Goal: Information Seeking & Learning: Learn about a topic

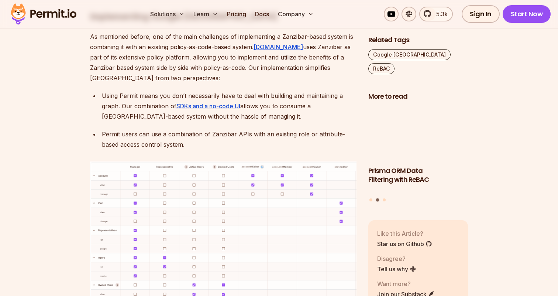
scroll to position [3106, 0]
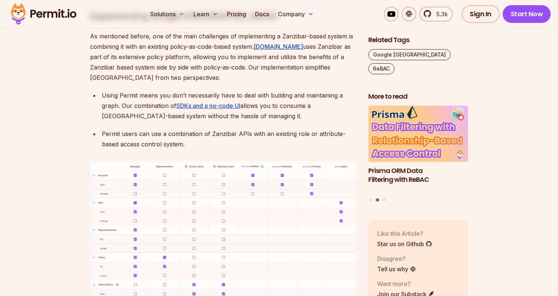
drag, startPoint x: 172, startPoint y: 257, endPoint x: 289, endPoint y: 255, distance: 117.1
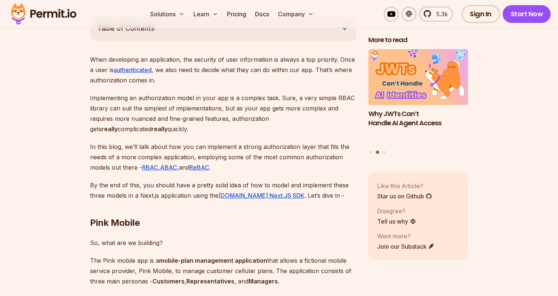
scroll to position [421, 0]
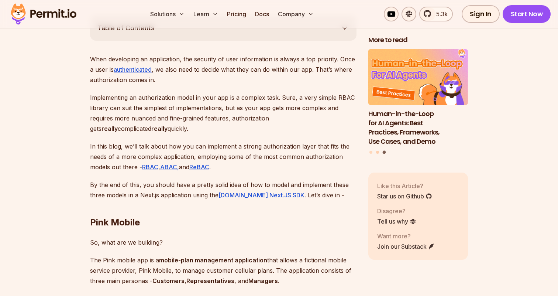
click at [378, 152] on button "Go to slide 2" at bounding box center [377, 152] width 3 height 3
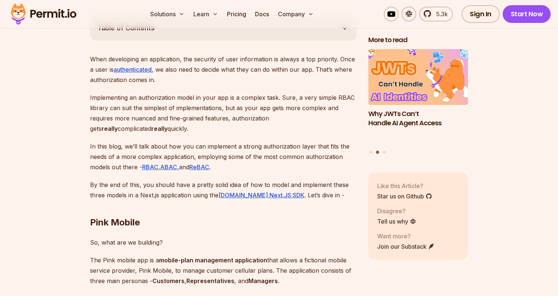
click at [395, 124] on h3 "Why JWTs Can’t Handle AI Agent Access" at bounding box center [419, 118] width 100 height 18
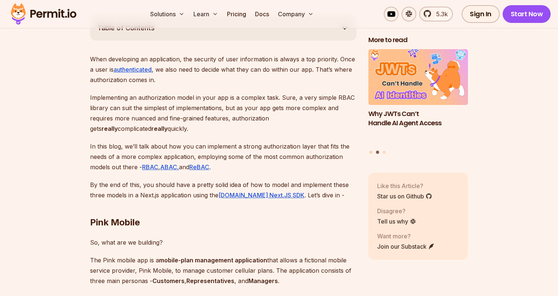
click at [371, 153] on button "Go to slide 1" at bounding box center [371, 152] width 3 height 3
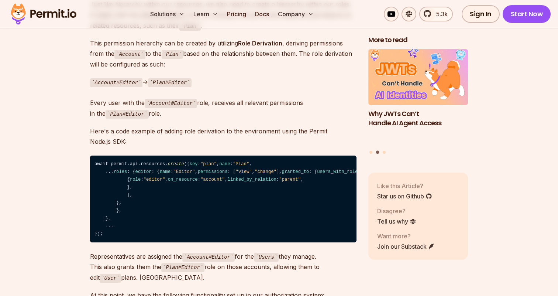
scroll to position [2780, 0]
drag, startPoint x: 81, startPoint y: 213, endPoint x: 81, endPoint y: 218, distance: 4.5
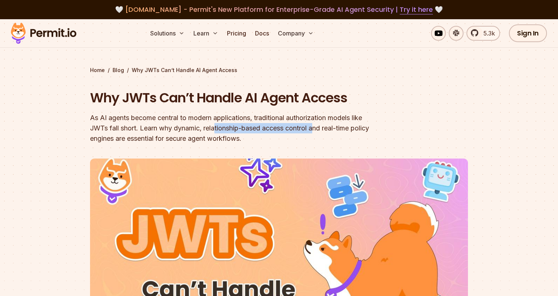
drag, startPoint x: 217, startPoint y: 132, endPoint x: 318, endPoint y: 124, distance: 101.5
click at [318, 124] on div "As AI agents become central to modern applications, traditional authorization m…" at bounding box center [232, 128] width 284 height 31
click at [52, 32] on img at bounding box center [43, 33] width 72 height 25
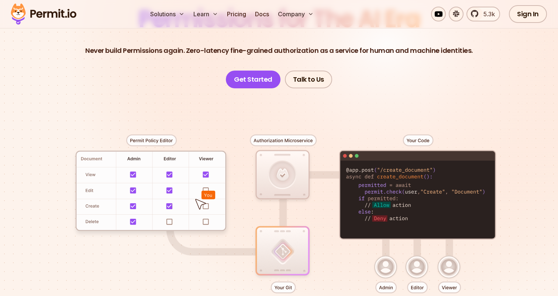
scroll to position [86, 0]
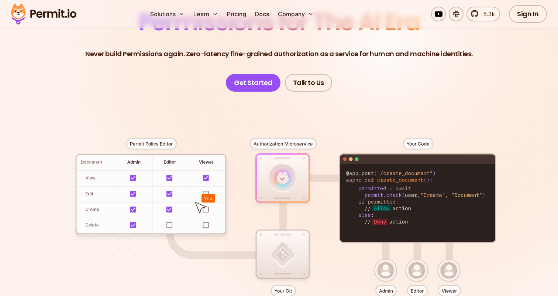
click at [153, 147] on div at bounding box center [279, 228] width 517 height 272
click at [288, 143] on div at bounding box center [279, 228] width 517 height 272
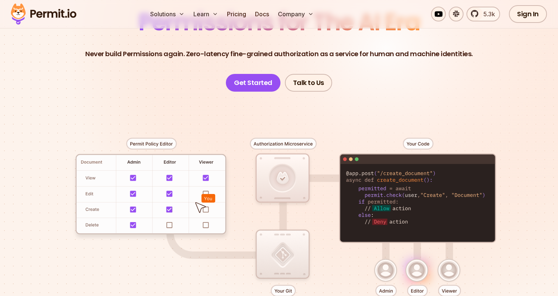
click at [288, 143] on div at bounding box center [279, 228] width 517 height 272
